Goal: Find specific page/section: Find specific page/section

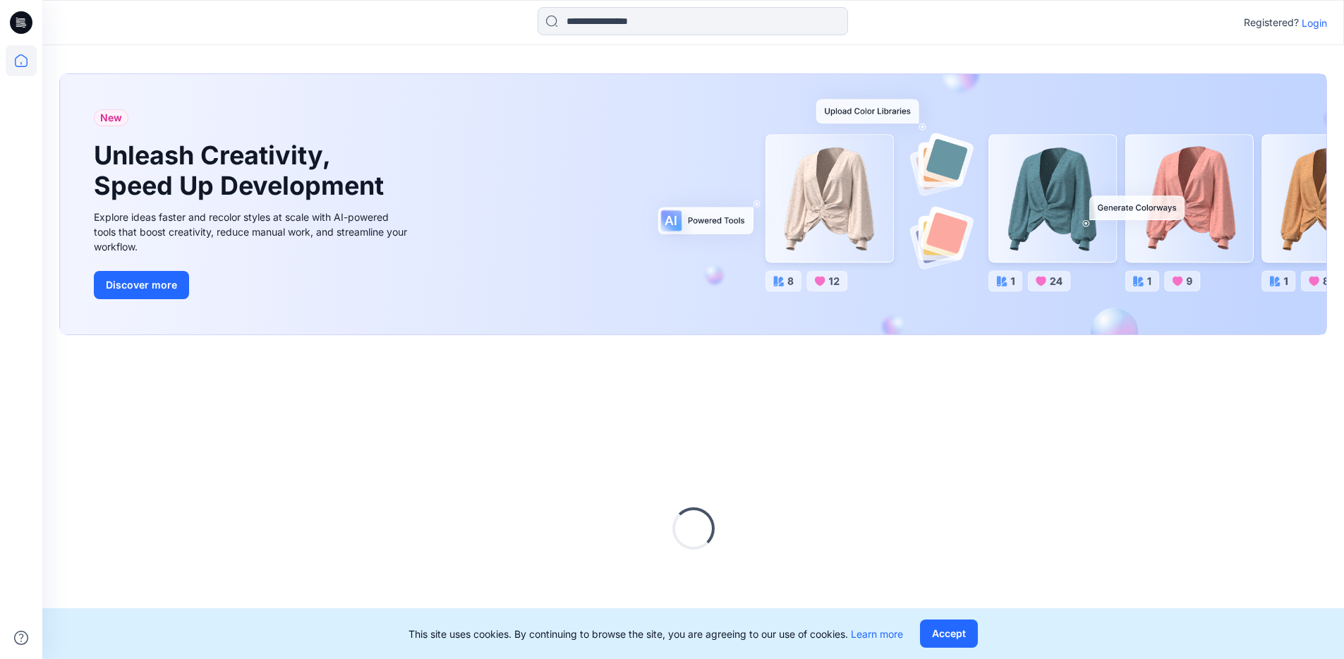
click at [1316, 21] on p "Login" at bounding box center [1314, 23] width 25 height 15
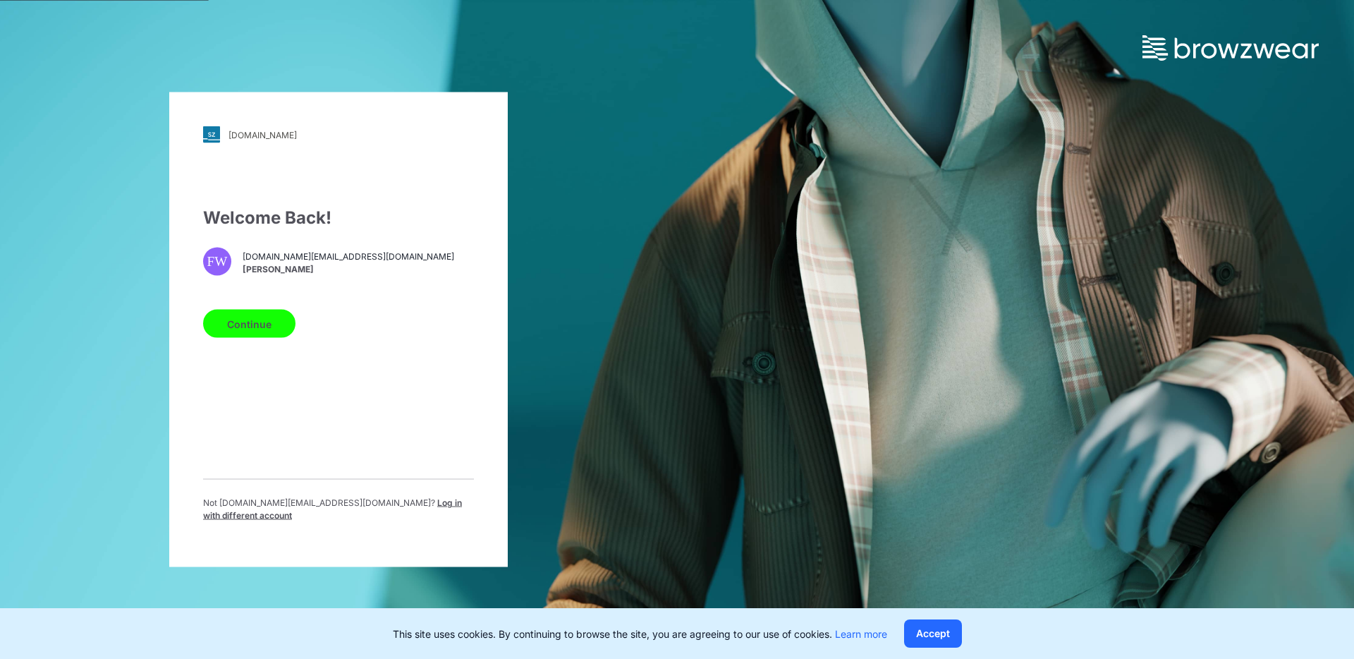
click at [222, 321] on button "Continue" at bounding box center [249, 324] width 92 height 28
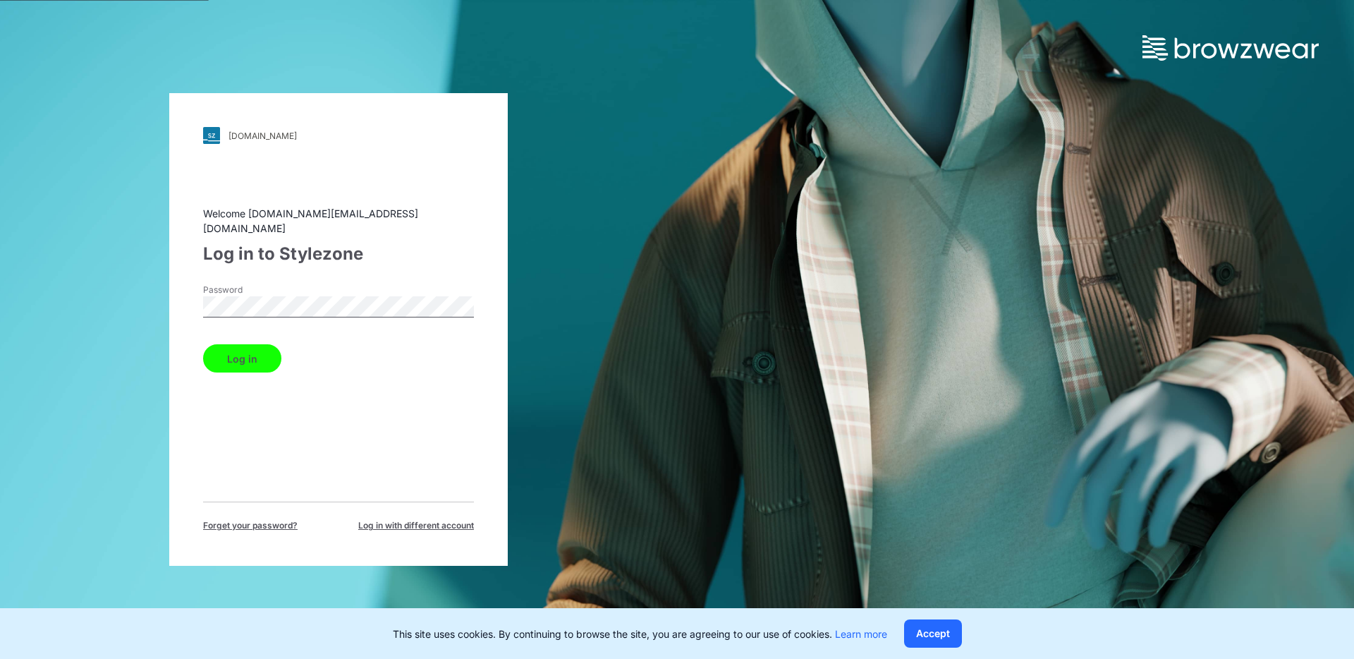
click at [254, 344] on button "Log in" at bounding box center [242, 358] width 78 height 28
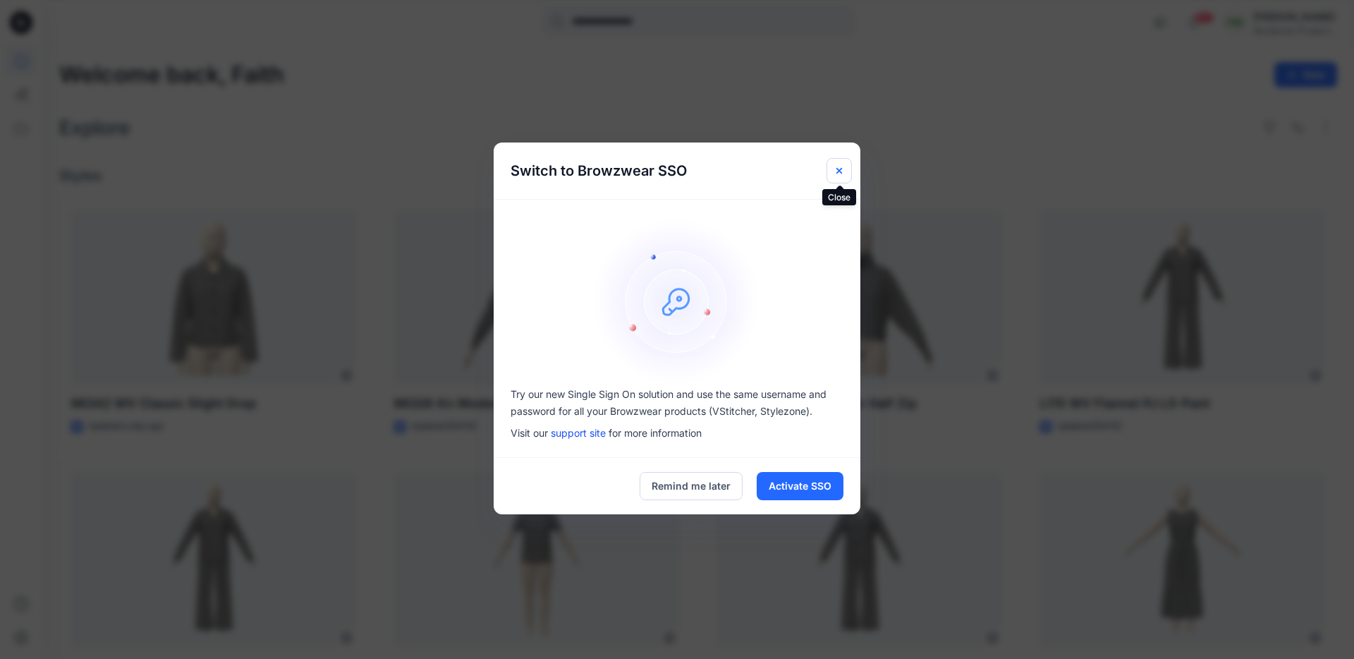
click at [840, 168] on icon "Close" at bounding box center [840, 170] width 6 height 6
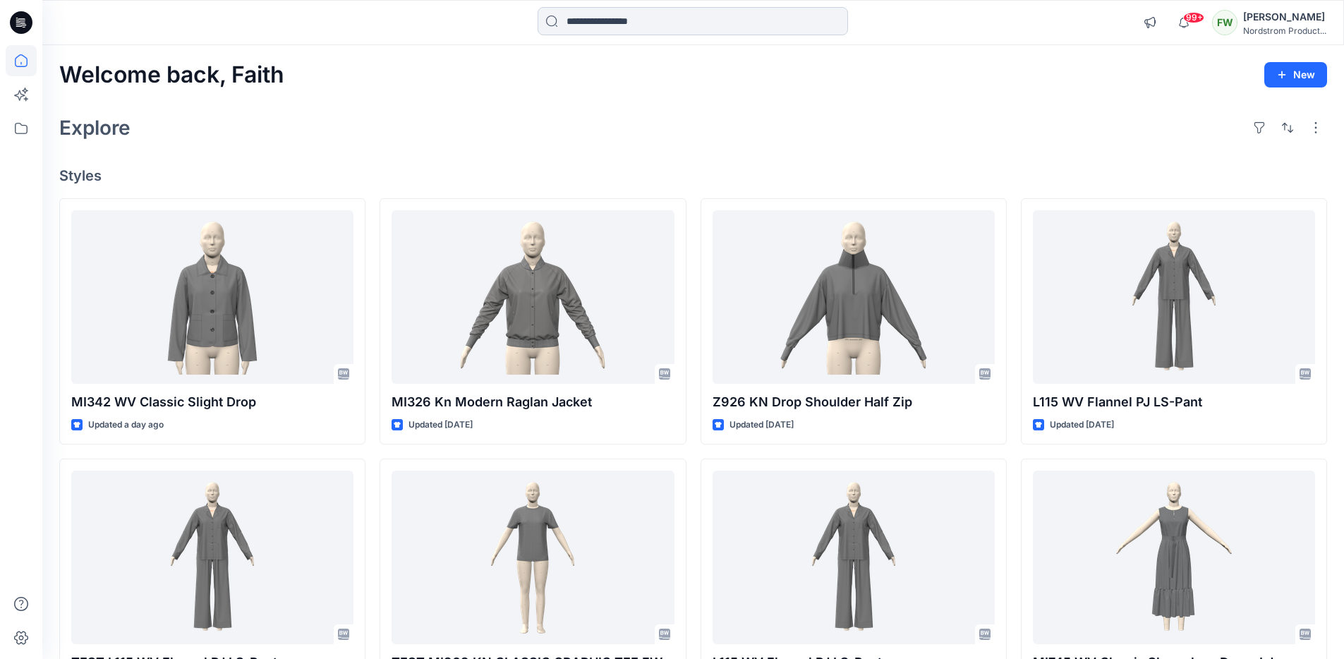
click at [791, 28] on input at bounding box center [693, 21] width 310 height 28
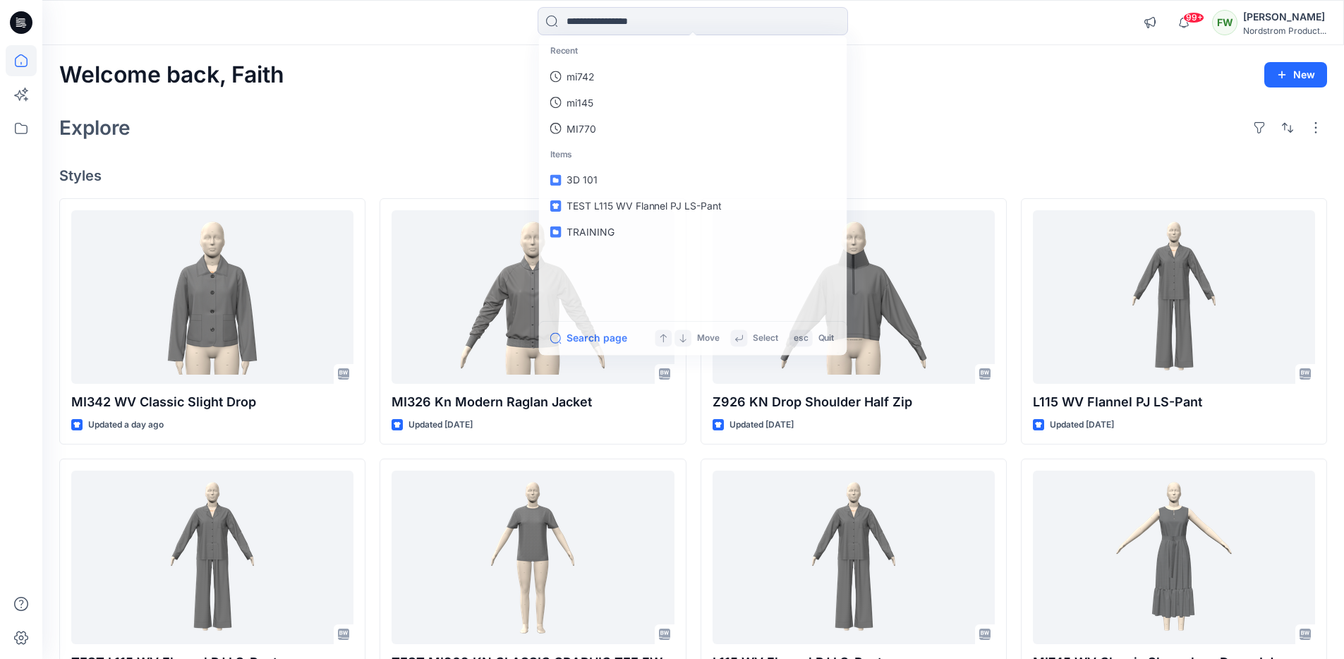
click at [1005, 120] on div "Explore" at bounding box center [693, 128] width 1268 height 34
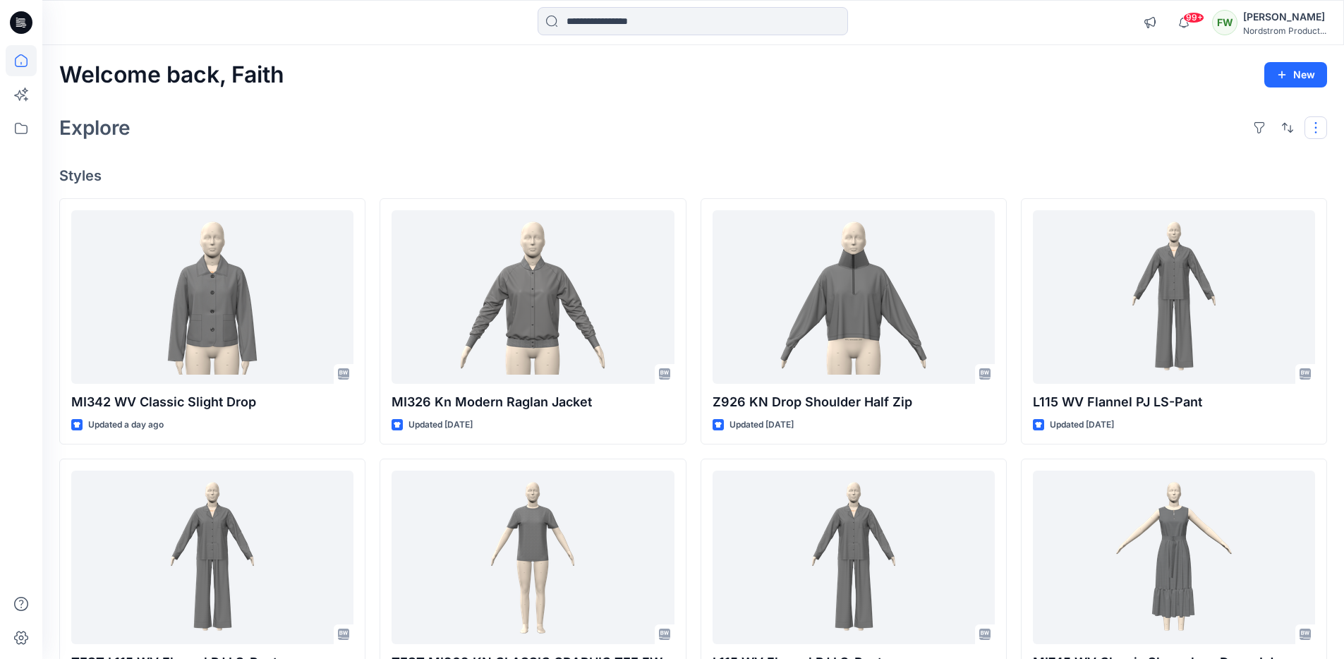
click at [1324, 128] on button "button" at bounding box center [1315, 127] width 23 height 23
click at [791, 120] on div "Explore Layout Grid Large Grid Folder View Compact Card Card View Card Info Tags" at bounding box center [693, 128] width 1268 height 34
click at [8, 101] on icon at bounding box center [21, 94] width 31 height 31
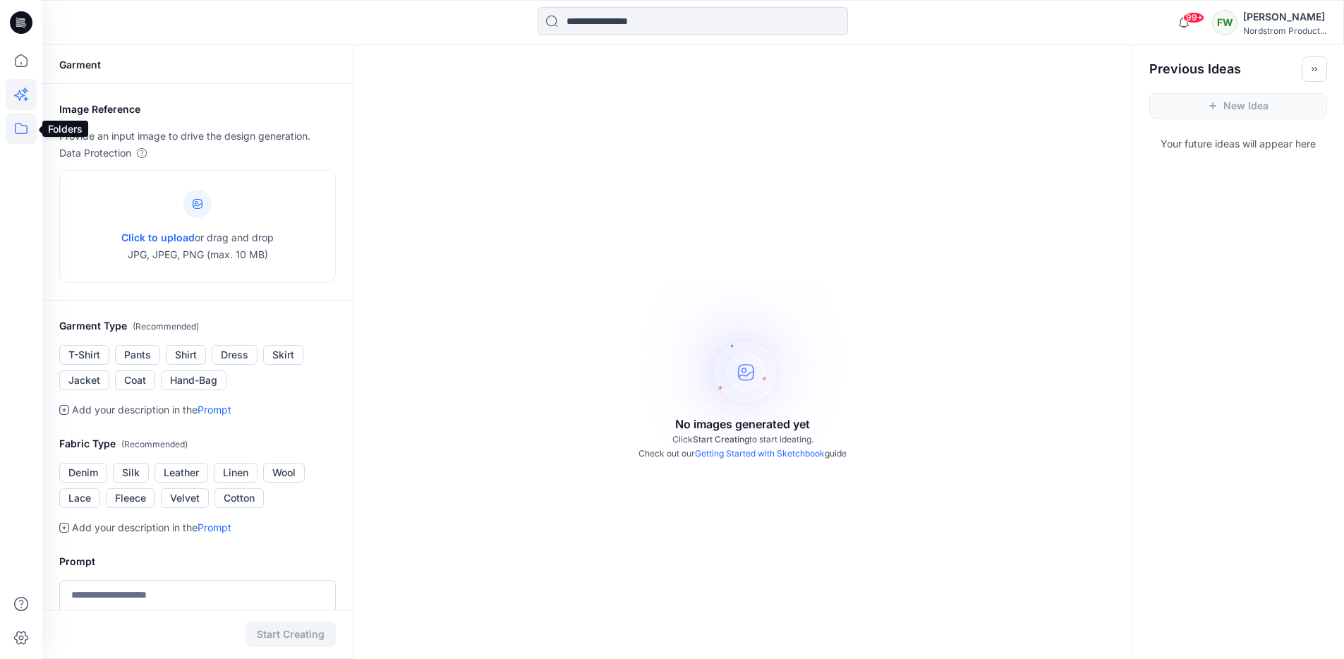
click at [15, 120] on icon at bounding box center [21, 128] width 31 height 31
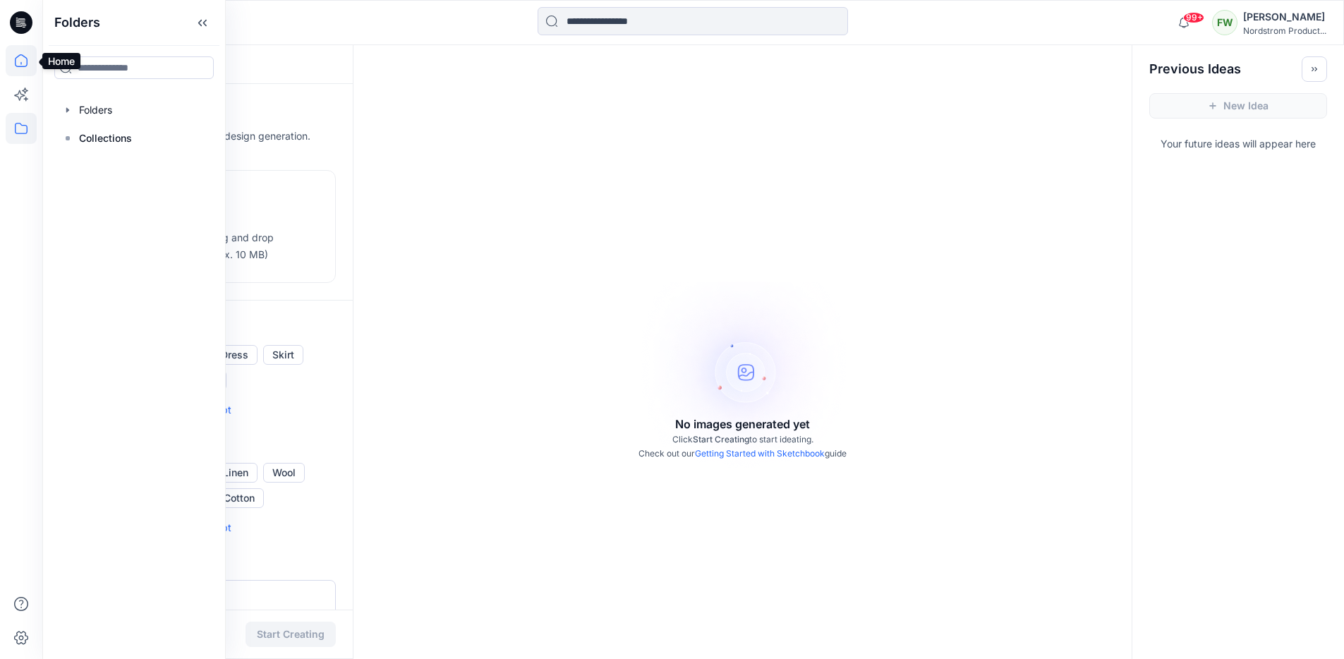
click at [15, 57] on icon at bounding box center [21, 60] width 31 height 31
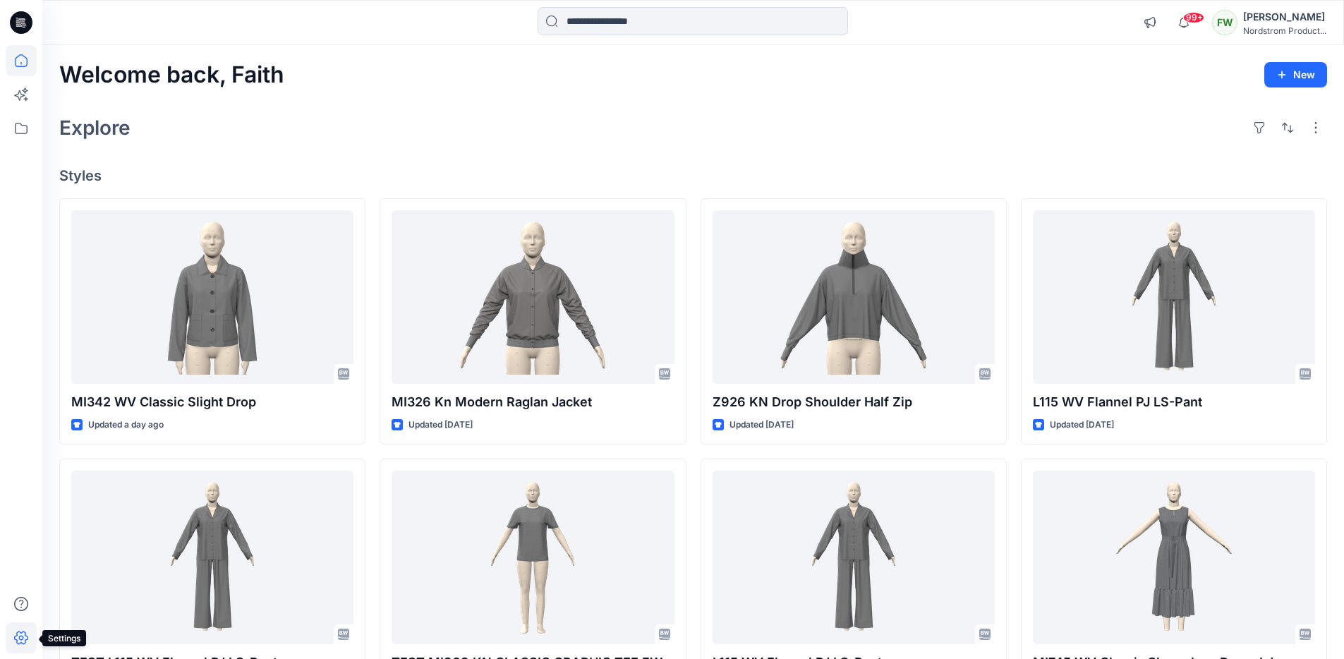
click at [24, 633] on icon at bounding box center [21, 637] width 31 height 31
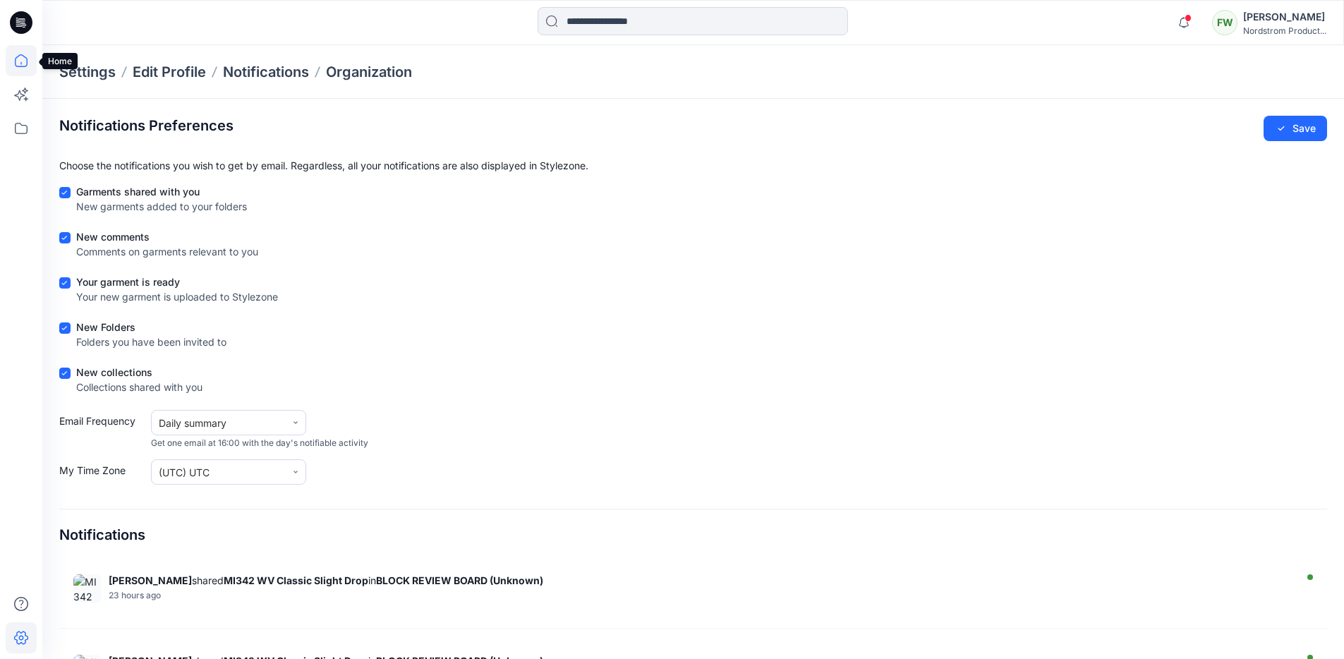
click at [19, 69] on icon at bounding box center [21, 60] width 31 height 31
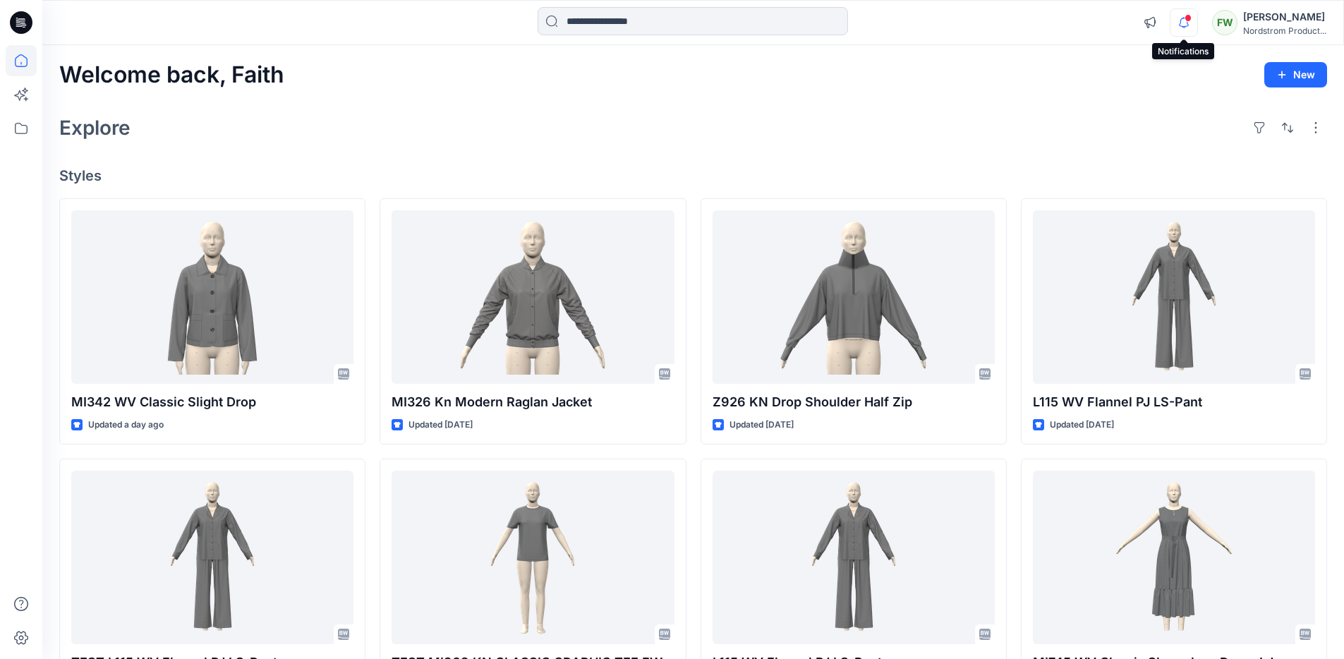
click at [1188, 13] on icon "button" at bounding box center [1183, 22] width 27 height 28
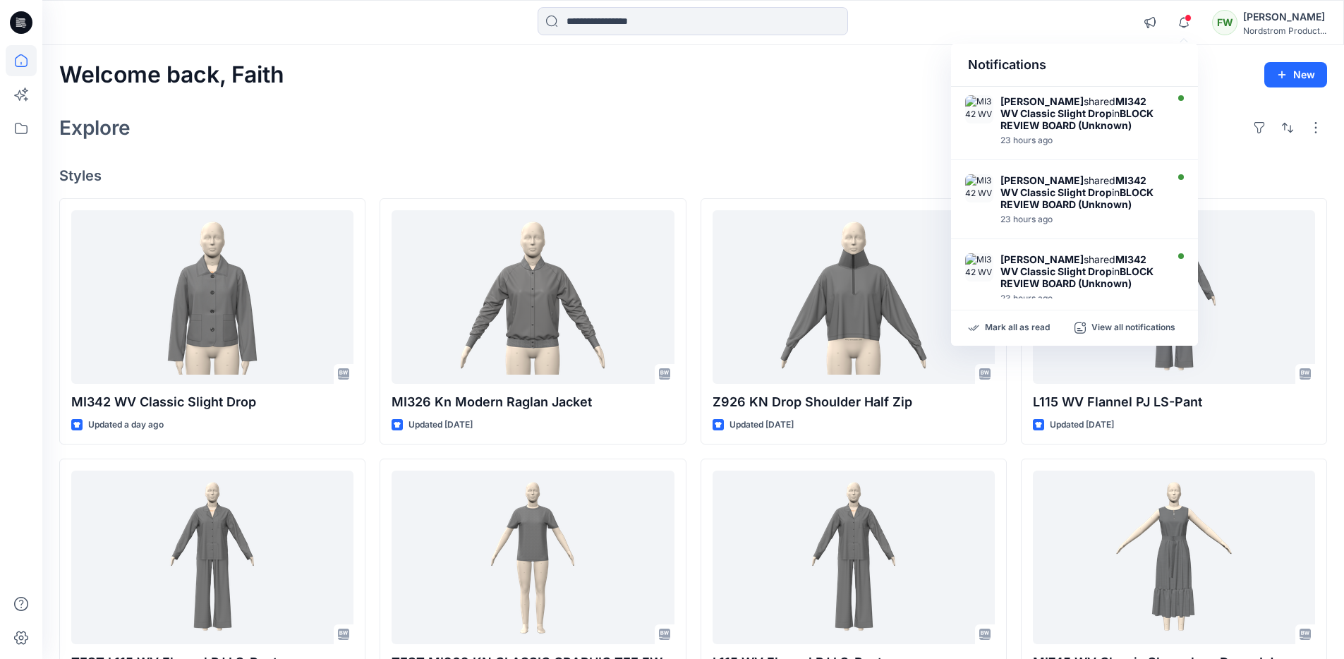
click at [1244, 155] on div "Welcome back, Faith New Explore Styles MI342 WV Classic Slight Drop Updated a d…" at bounding box center [693, 539] width 1302 height 988
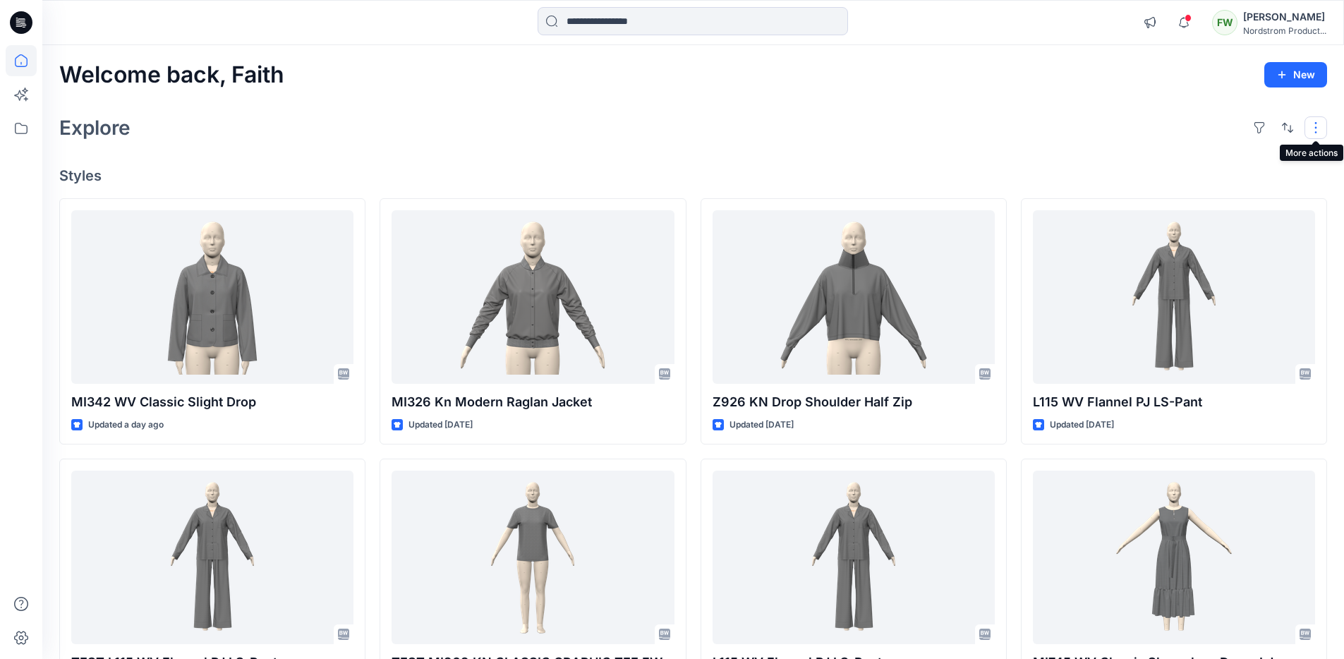
click at [1311, 130] on button "button" at bounding box center [1315, 127] width 23 height 23
click at [1105, 118] on div "Explore Layout Grid Large Grid Folder View Compact Card Card View Card Info Tags" at bounding box center [693, 128] width 1268 height 34
click at [596, 28] on input at bounding box center [693, 21] width 310 height 28
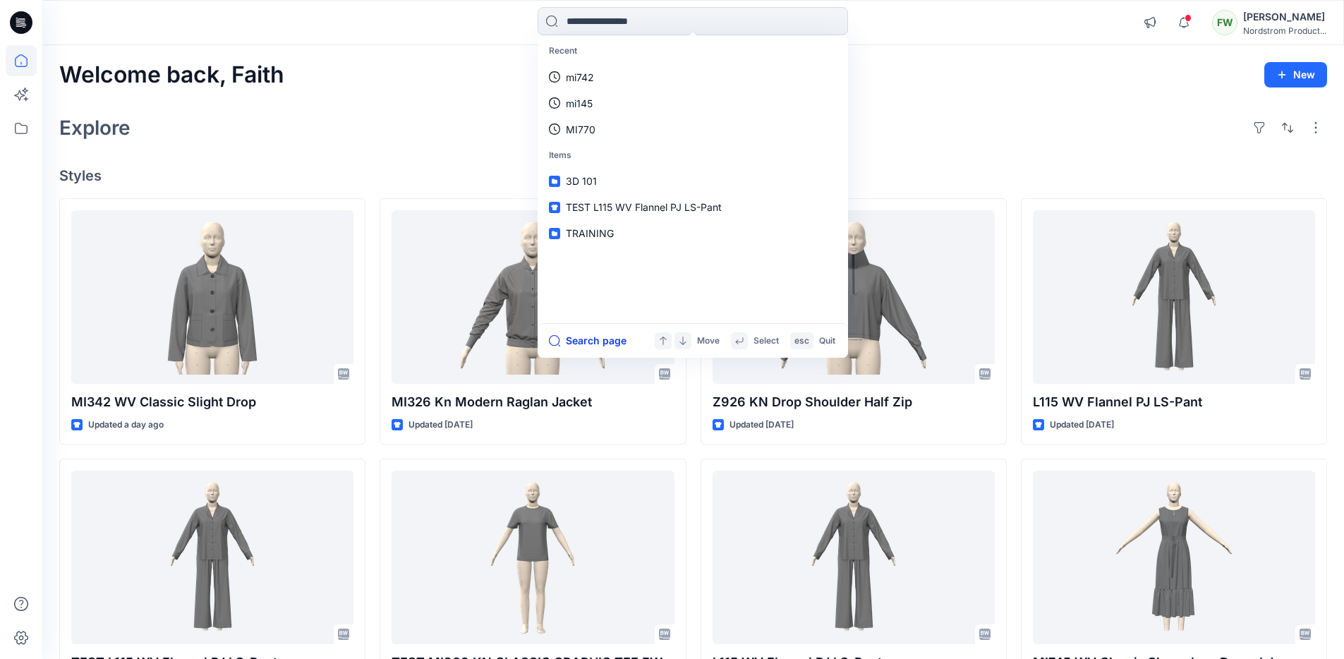
click at [586, 345] on button "Search page" at bounding box center [588, 340] width 78 height 17
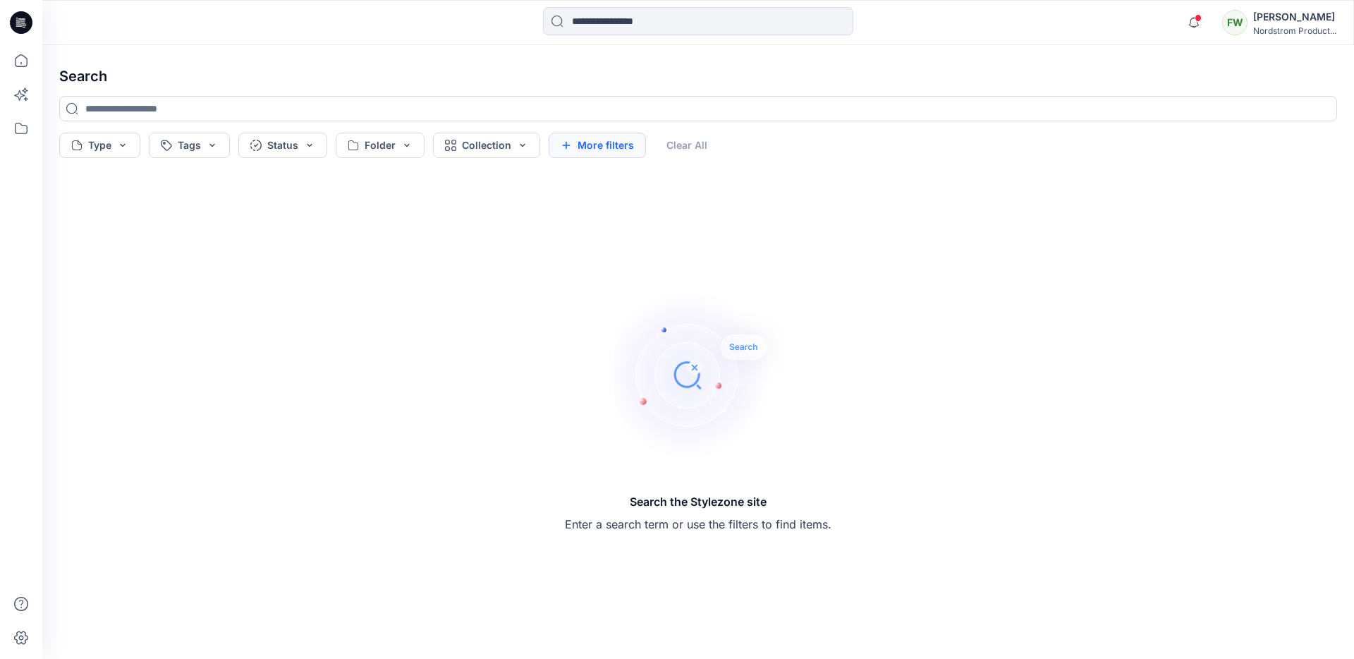
click at [615, 145] on button "More filters" at bounding box center [597, 145] width 97 height 25
click at [226, 111] on input at bounding box center [698, 108] width 1278 height 25
click at [116, 145] on button "Type" at bounding box center [99, 145] width 81 height 25
click at [119, 145] on button "Type" at bounding box center [99, 145] width 81 height 25
click at [471, 152] on button "Collection" at bounding box center [486, 145] width 107 height 25
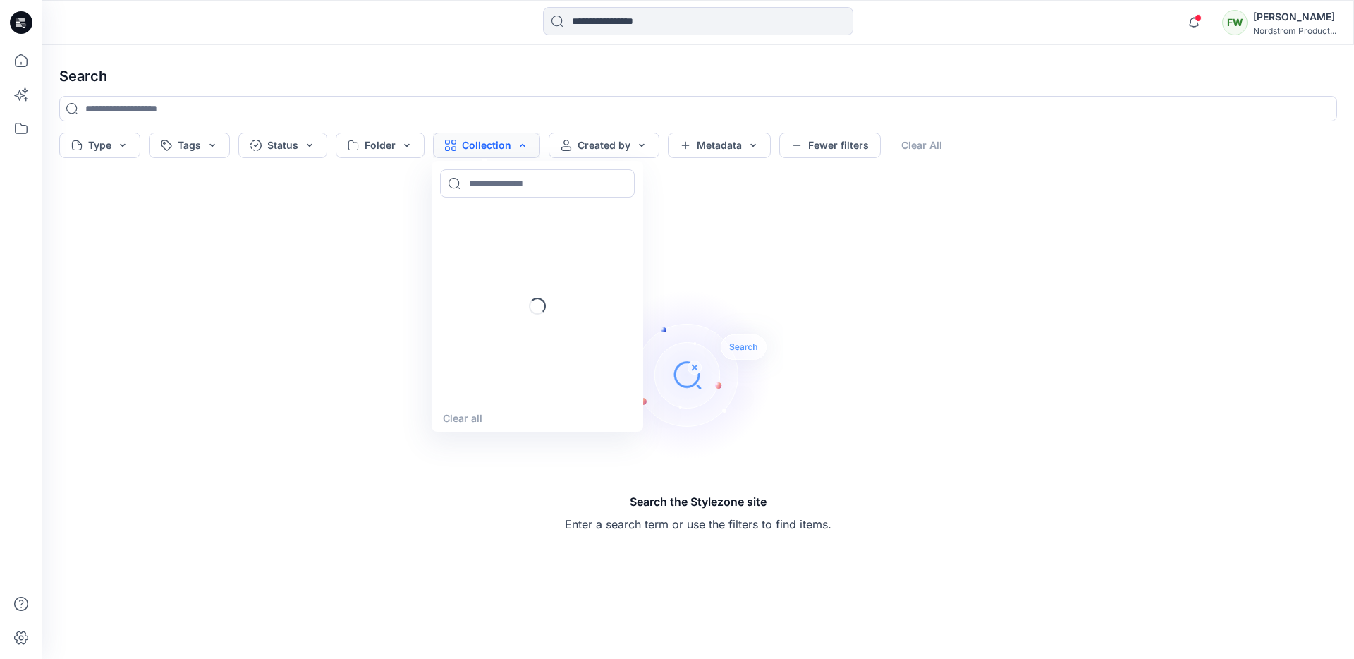
click at [498, 147] on button "Collection" at bounding box center [486, 145] width 107 height 25
click at [20, 26] on icon at bounding box center [21, 22] width 23 height 23
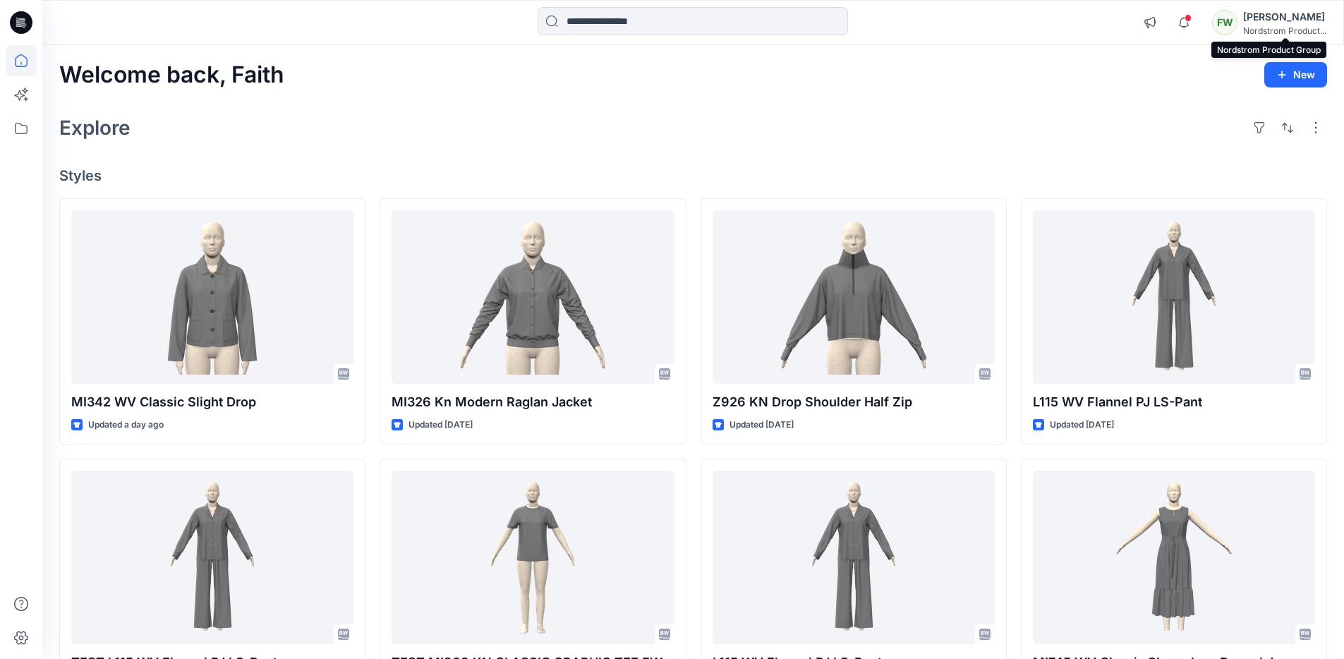
click at [1289, 34] on div "Nordstrom Product..." at bounding box center [1284, 30] width 83 height 11
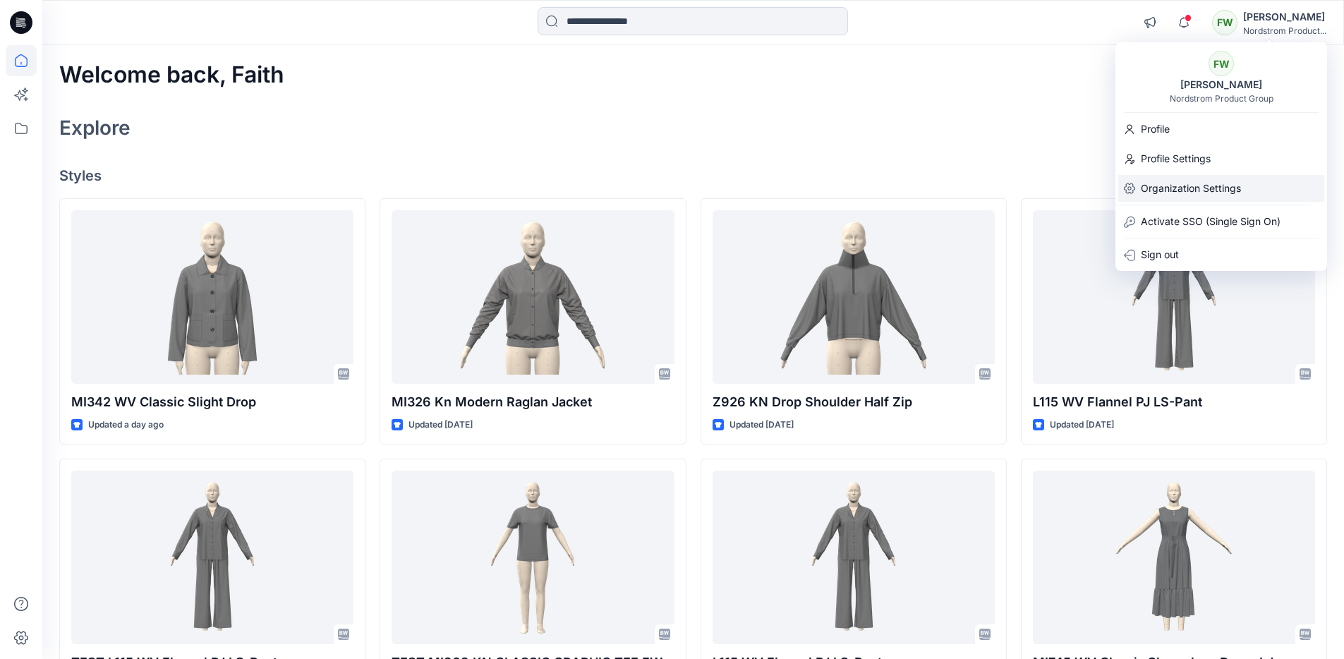
click at [1146, 184] on p "Organization Settings" at bounding box center [1191, 188] width 100 height 27
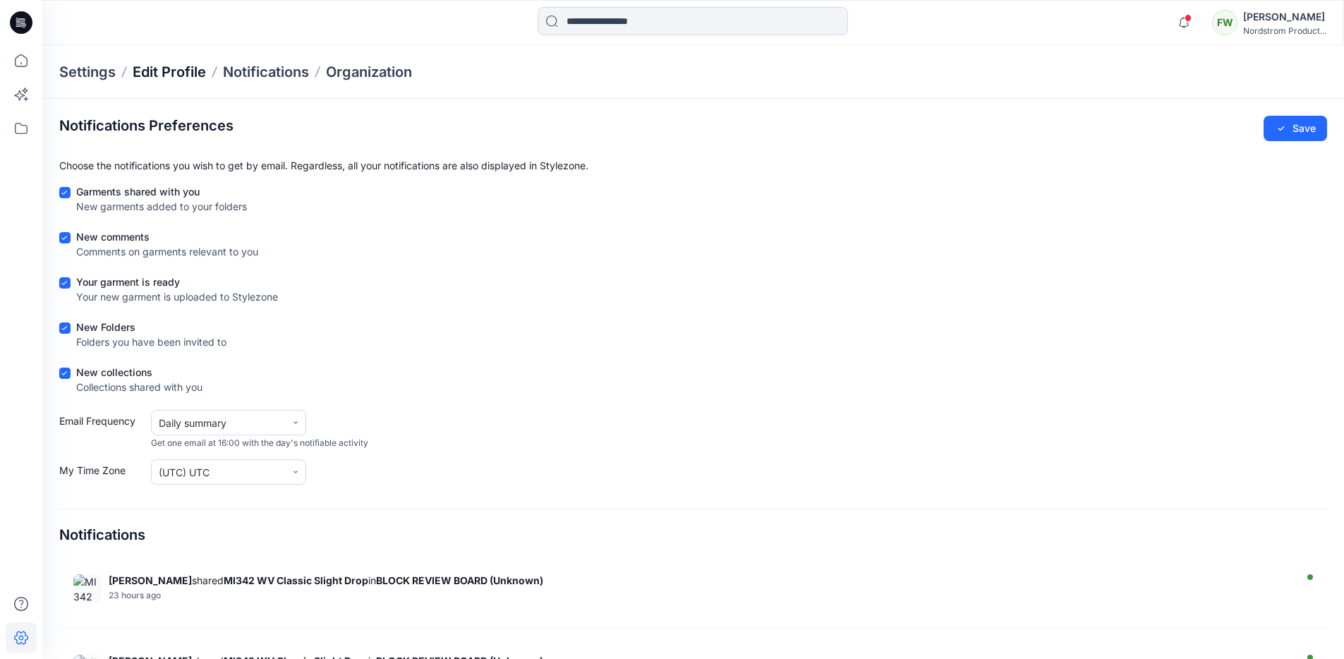
click at [174, 75] on p "Edit Profile" at bounding box center [169, 72] width 73 height 20
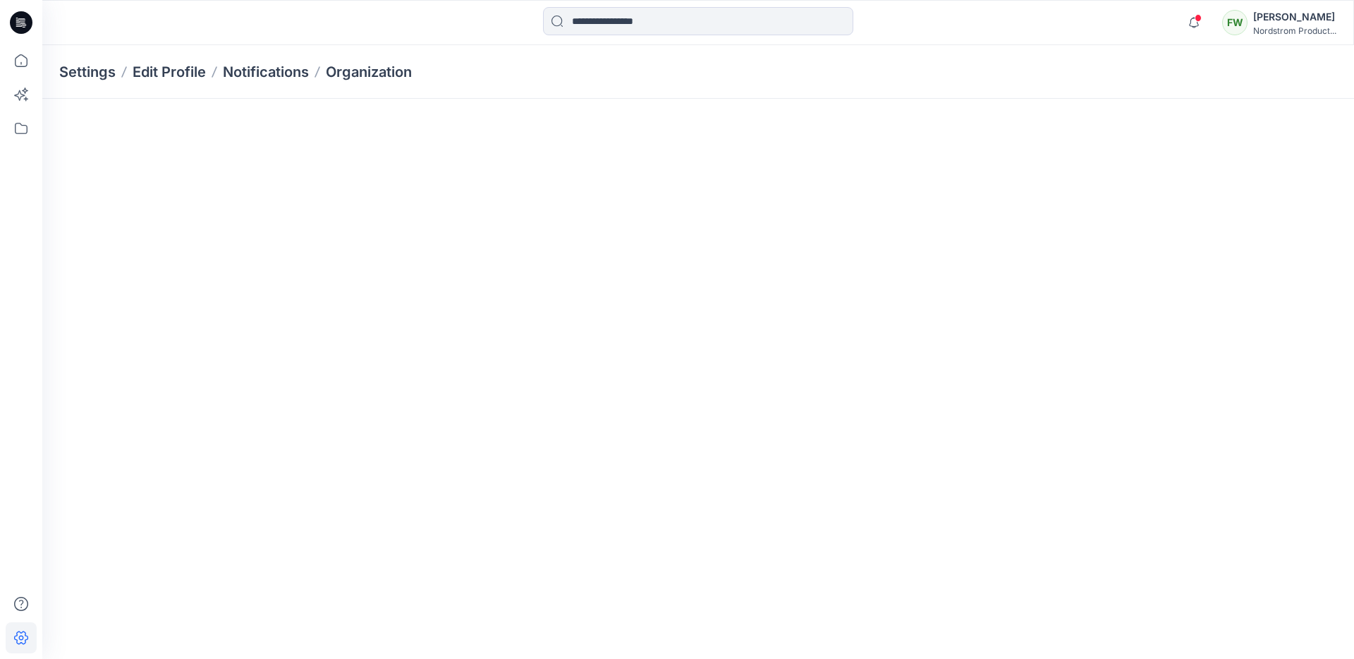
click at [100, 71] on p "Settings" at bounding box center [87, 72] width 56 height 20
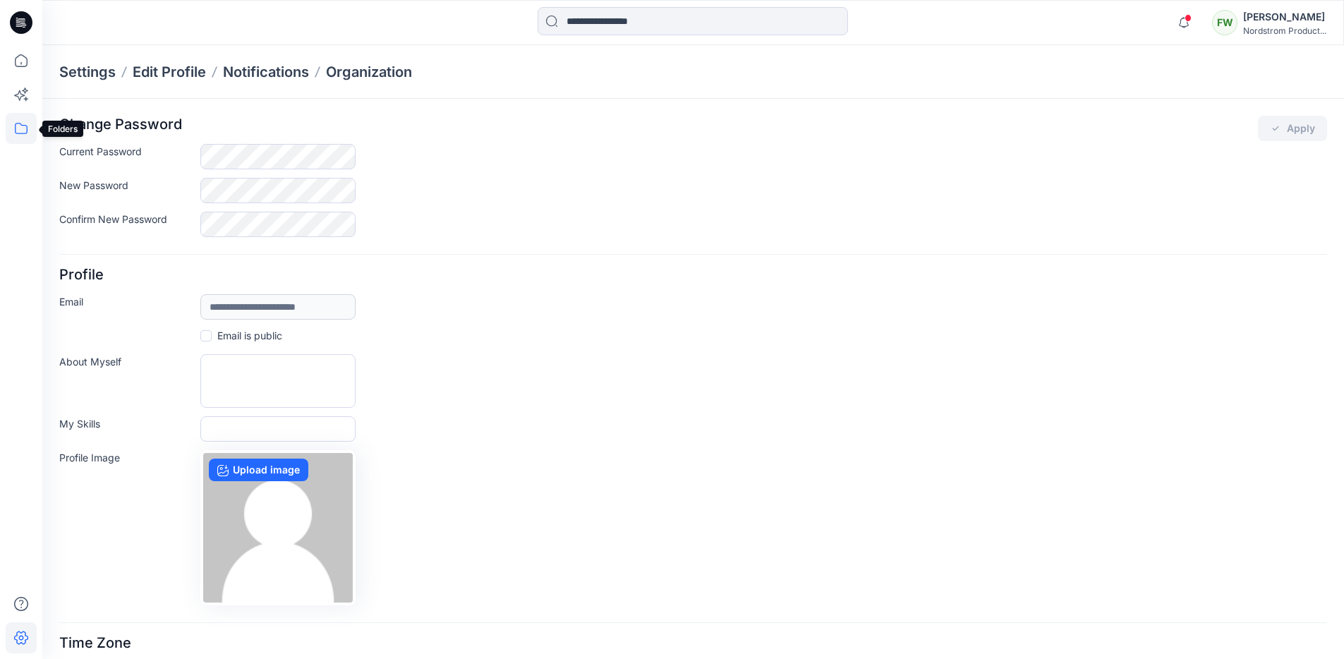
click at [23, 119] on icon at bounding box center [21, 128] width 31 height 31
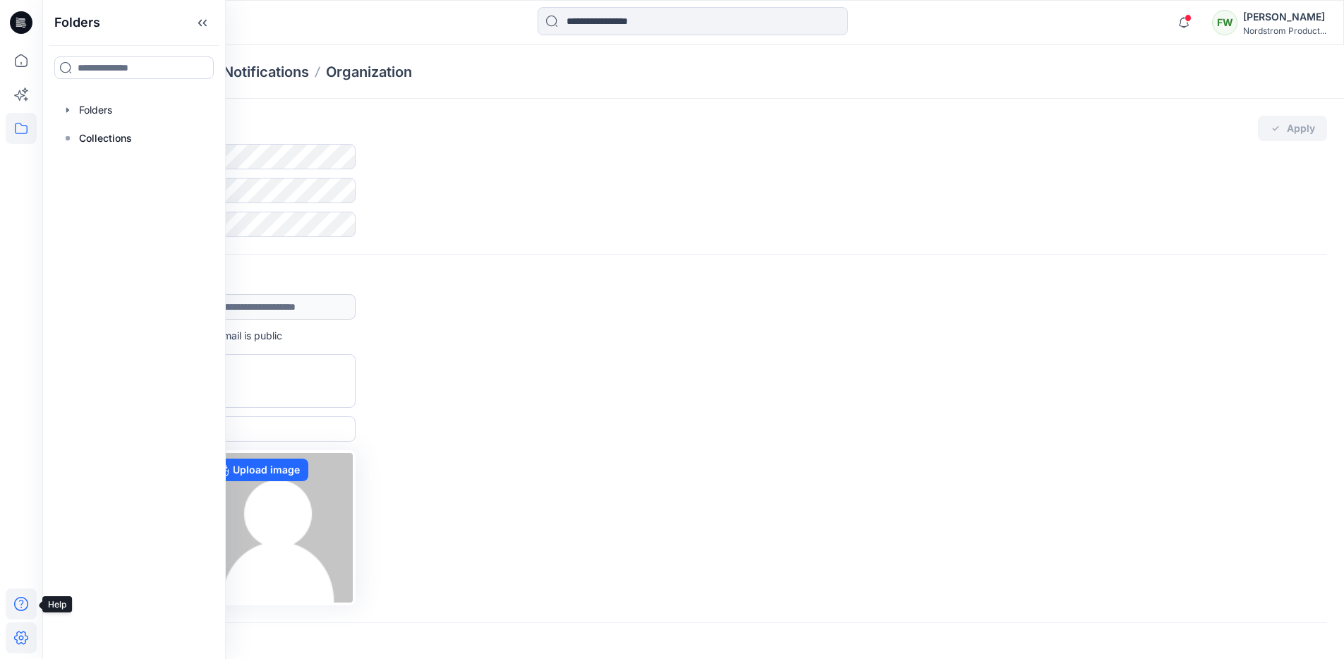
click at [23, 610] on icon at bounding box center [21, 603] width 31 height 31
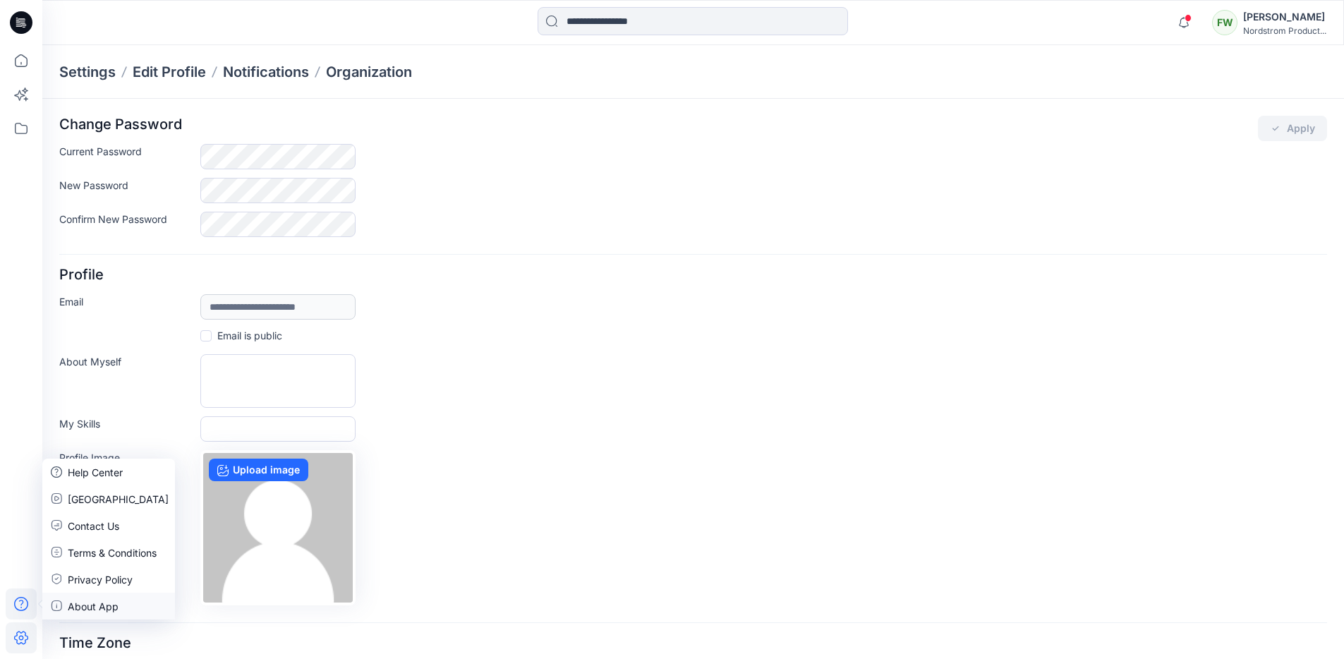
click at [95, 603] on p "About App" at bounding box center [93, 606] width 51 height 15
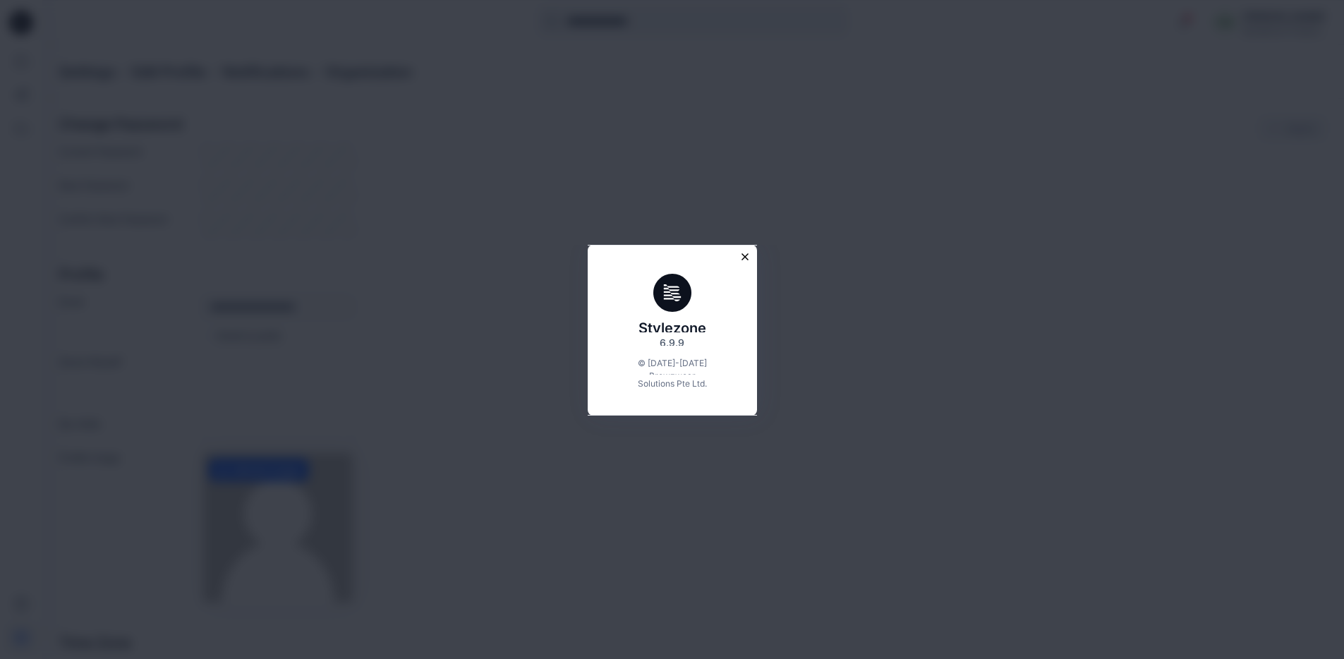
click at [748, 256] on icon "Close modal" at bounding box center [744, 257] width 6 height 6
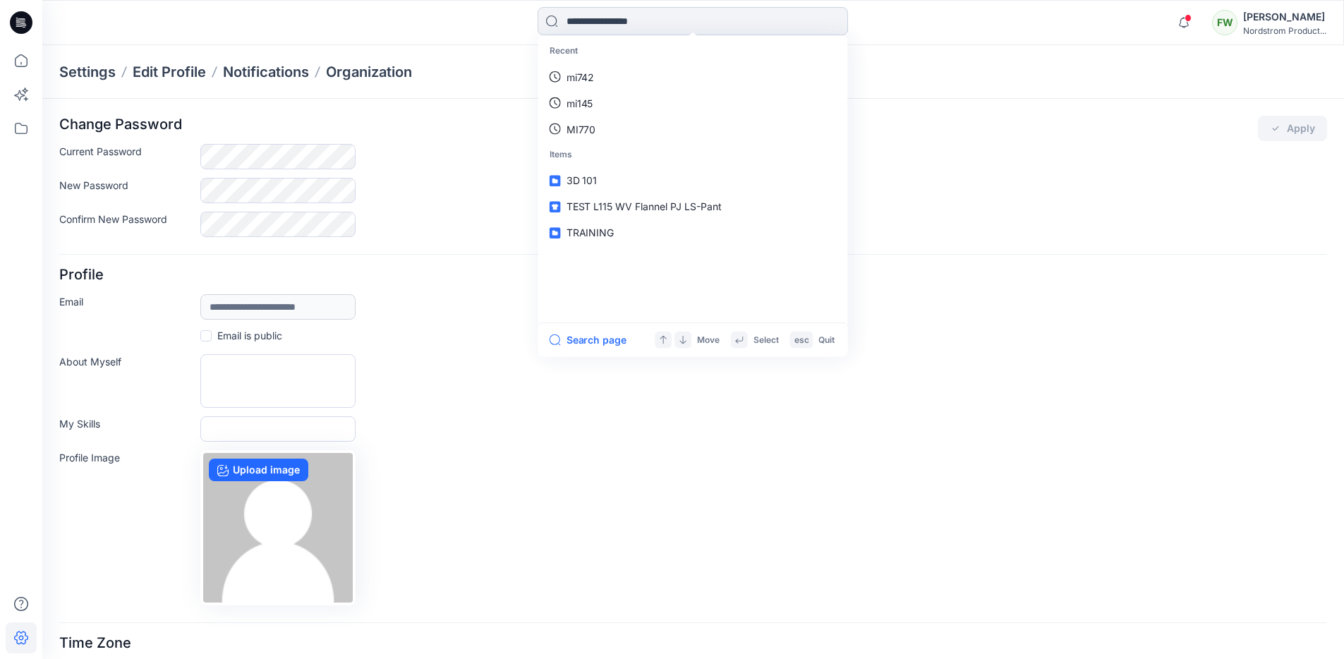
click at [643, 13] on input at bounding box center [693, 21] width 310 height 28
type input "******"
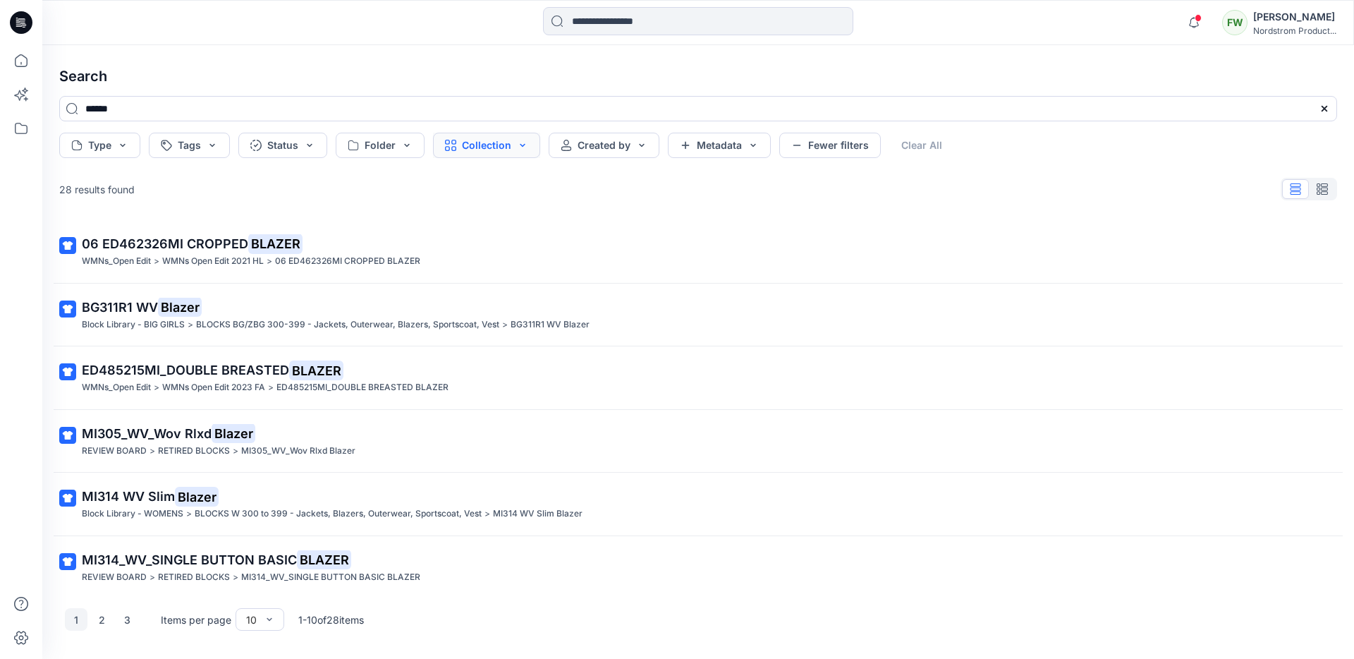
click at [485, 147] on button "Collection" at bounding box center [486, 145] width 107 height 25
click at [102, 178] on div "28 results found" at bounding box center [698, 189] width 1301 height 28
click at [27, 53] on icon at bounding box center [21, 60] width 31 height 31
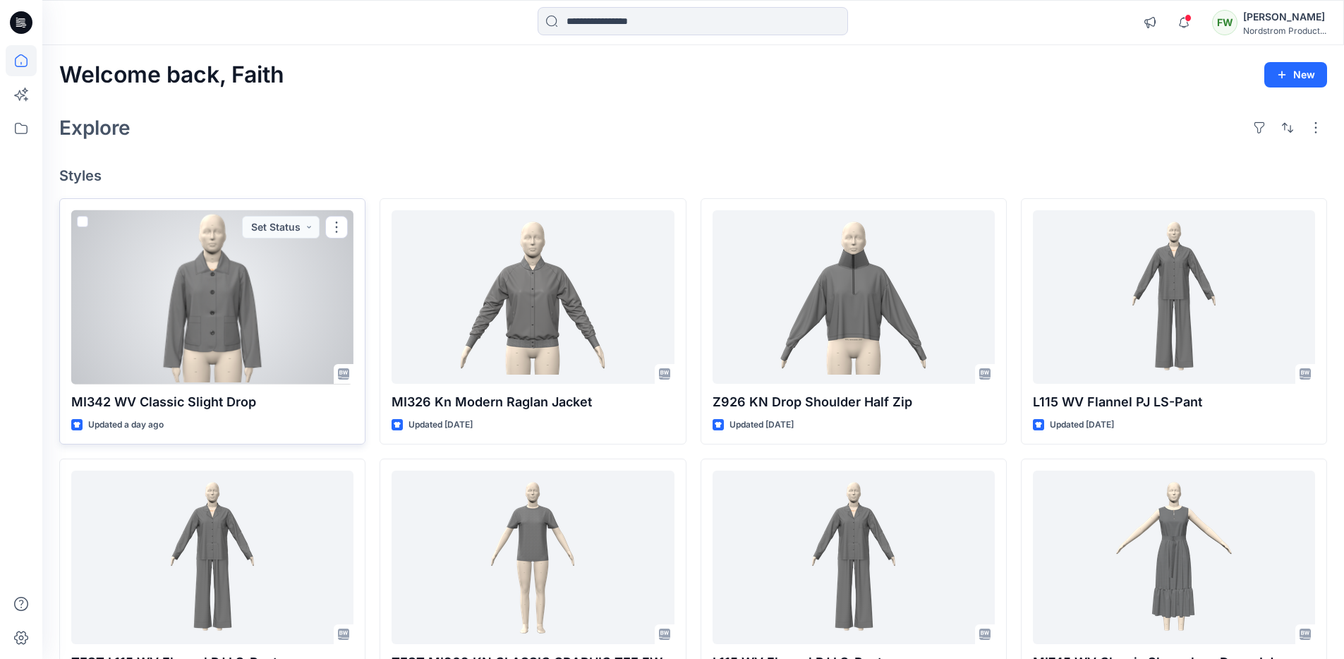
click at [284, 293] on div at bounding box center [212, 297] width 282 height 174
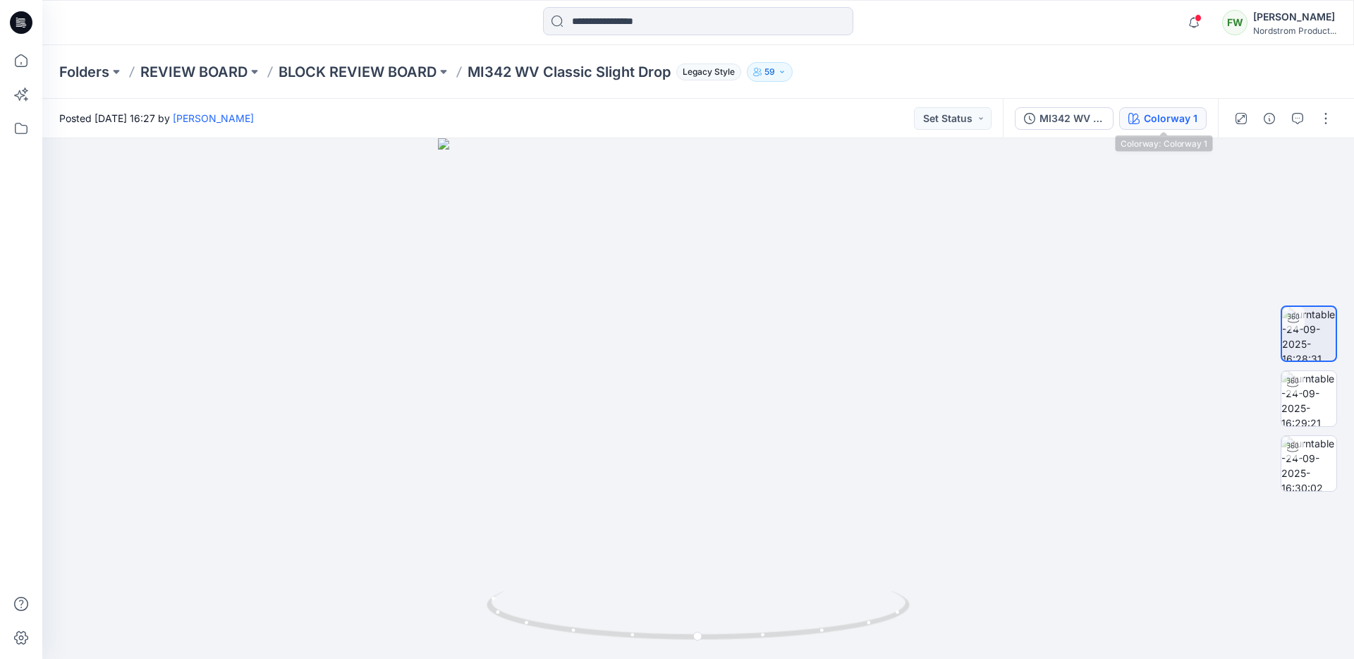
click at [1172, 115] on div "Colorway 1" at bounding box center [1171, 119] width 54 height 16
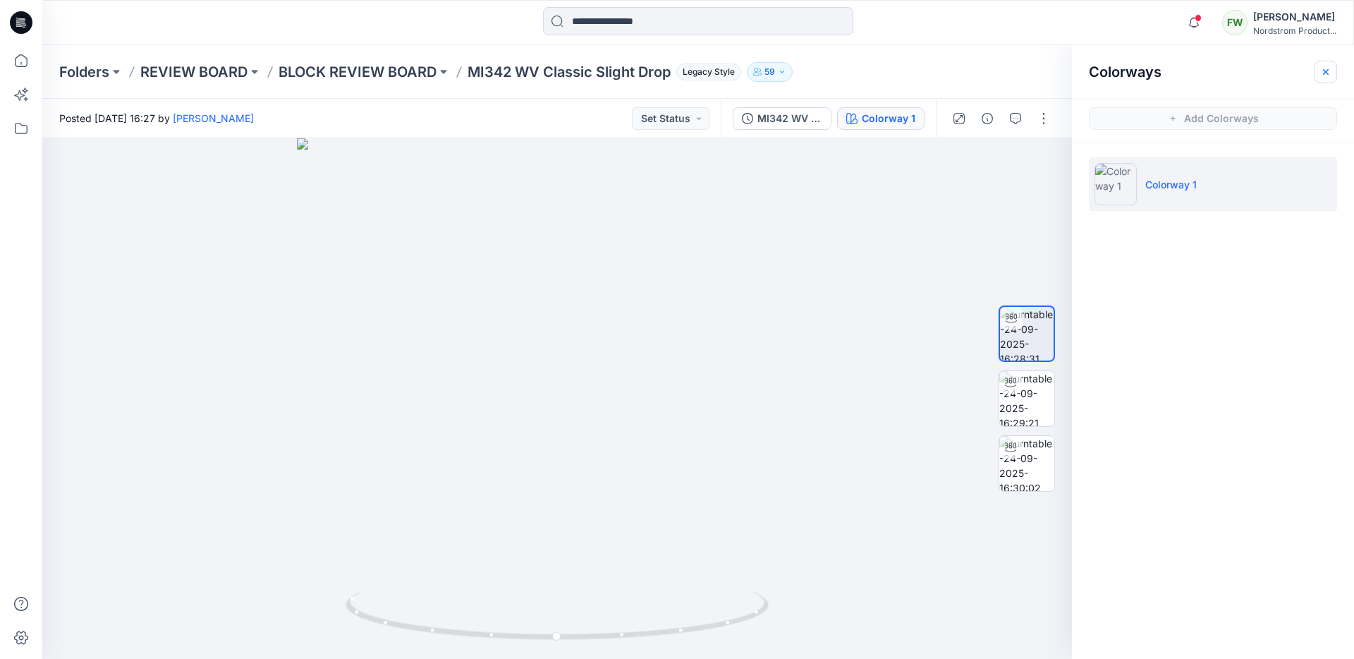
click at [1323, 65] on button "button" at bounding box center [1326, 72] width 23 height 23
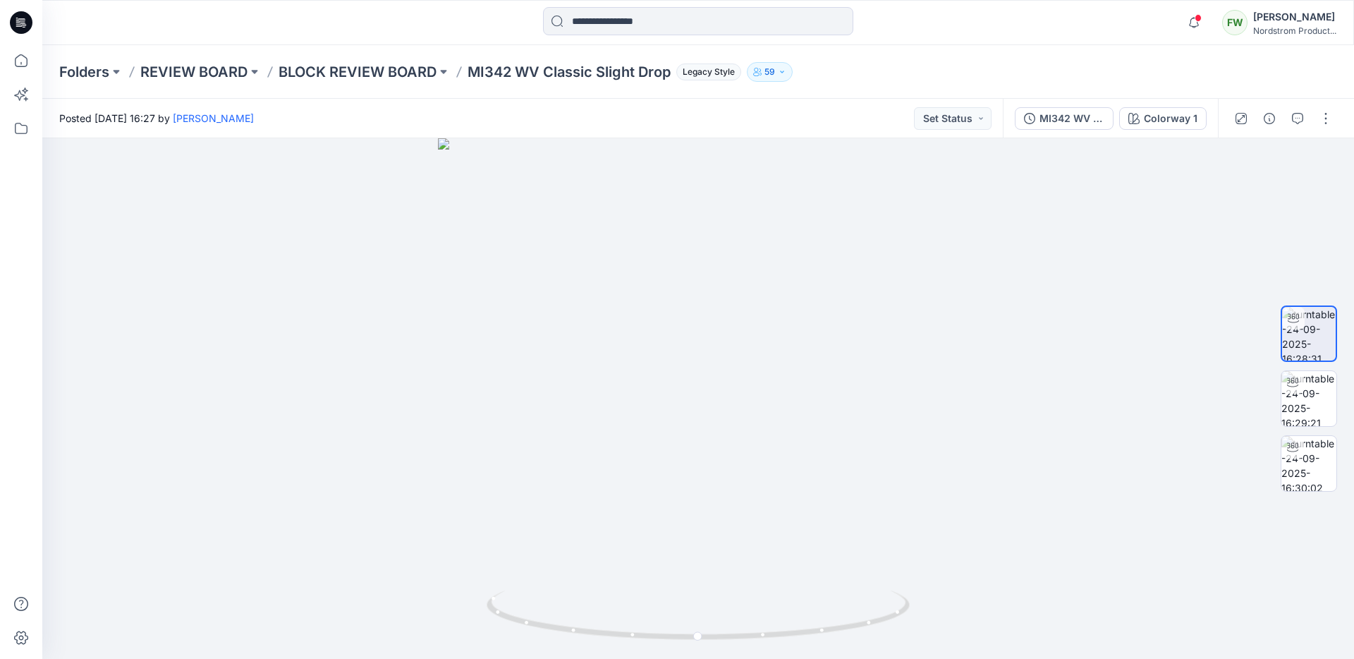
click at [892, 71] on div "Folders REVIEW BOARD BLOCK REVIEW BOARD MI342 WV Classic Slight Drop Legacy Sty…" at bounding box center [643, 72] width 1168 height 20
click at [394, 68] on p "BLOCK REVIEW BOARD" at bounding box center [358, 72] width 158 height 20
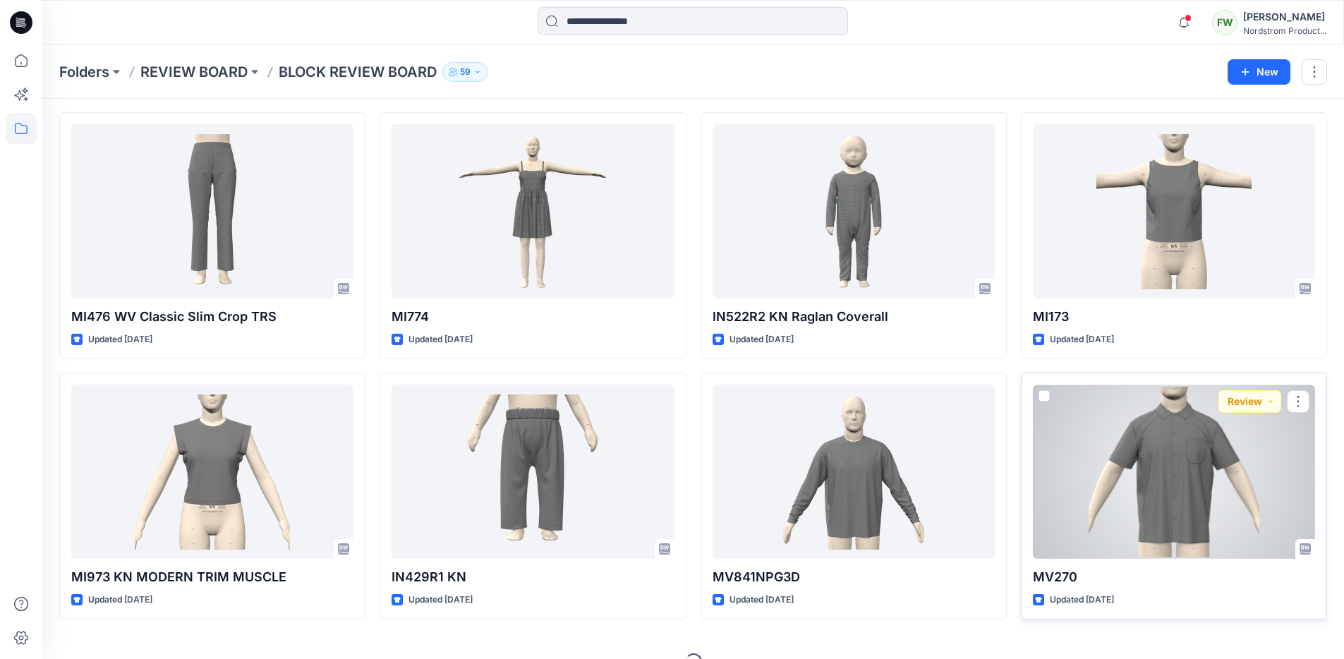
scroll to position [321, 0]
